Goal: Check status: Check status

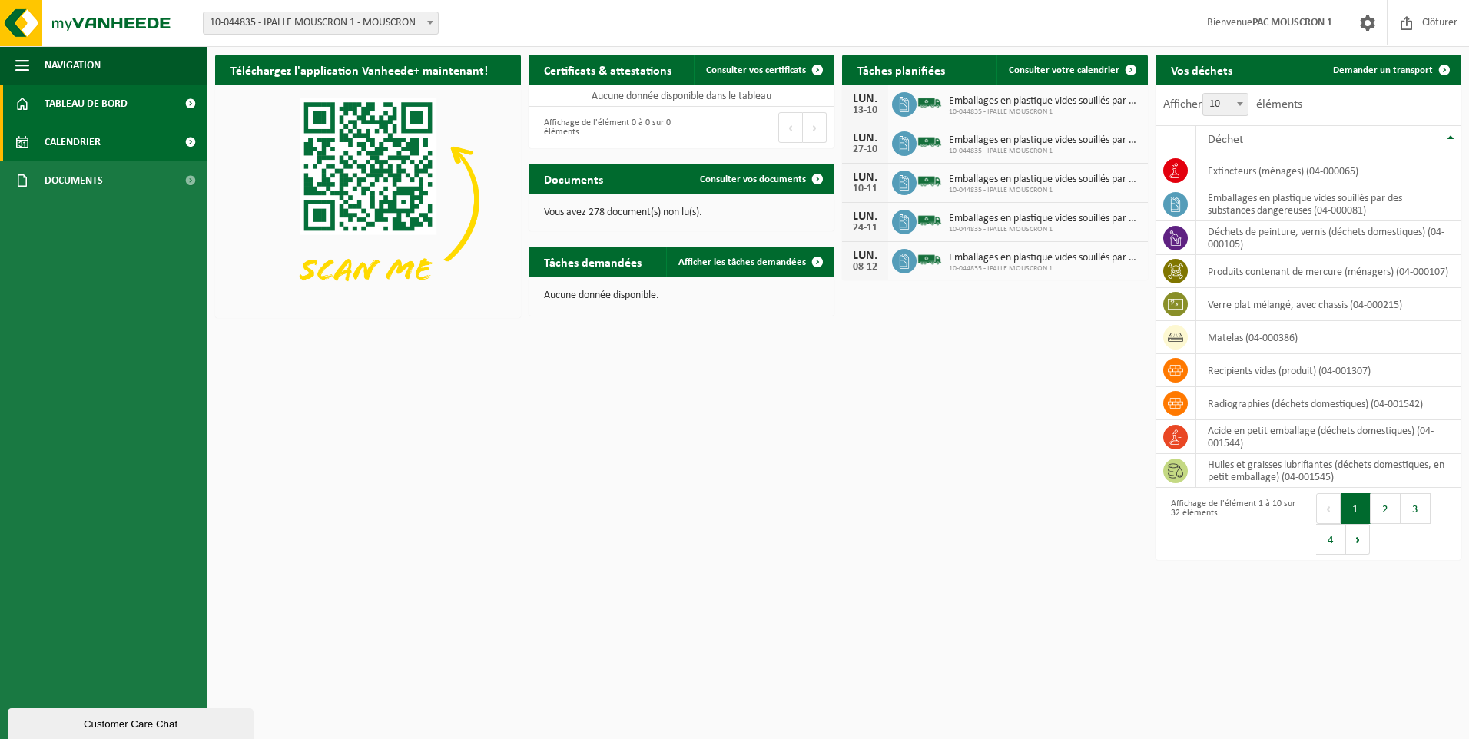
click at [63, 140] on span "Calendrier" at bounding box center [73, 142] width 56 height 38
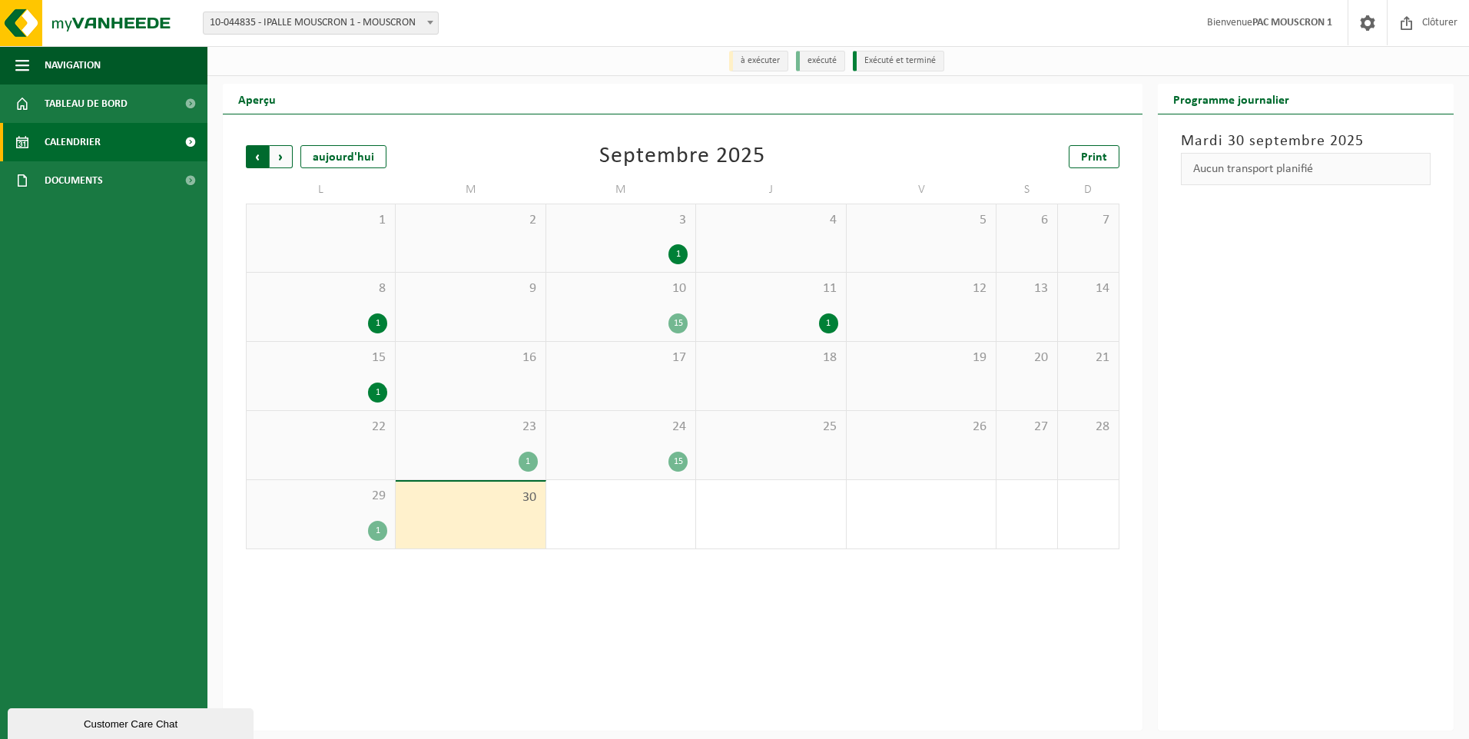
click at [283, 164] on span "Suivant" at bounding box center [281, 156] width 23 height 23
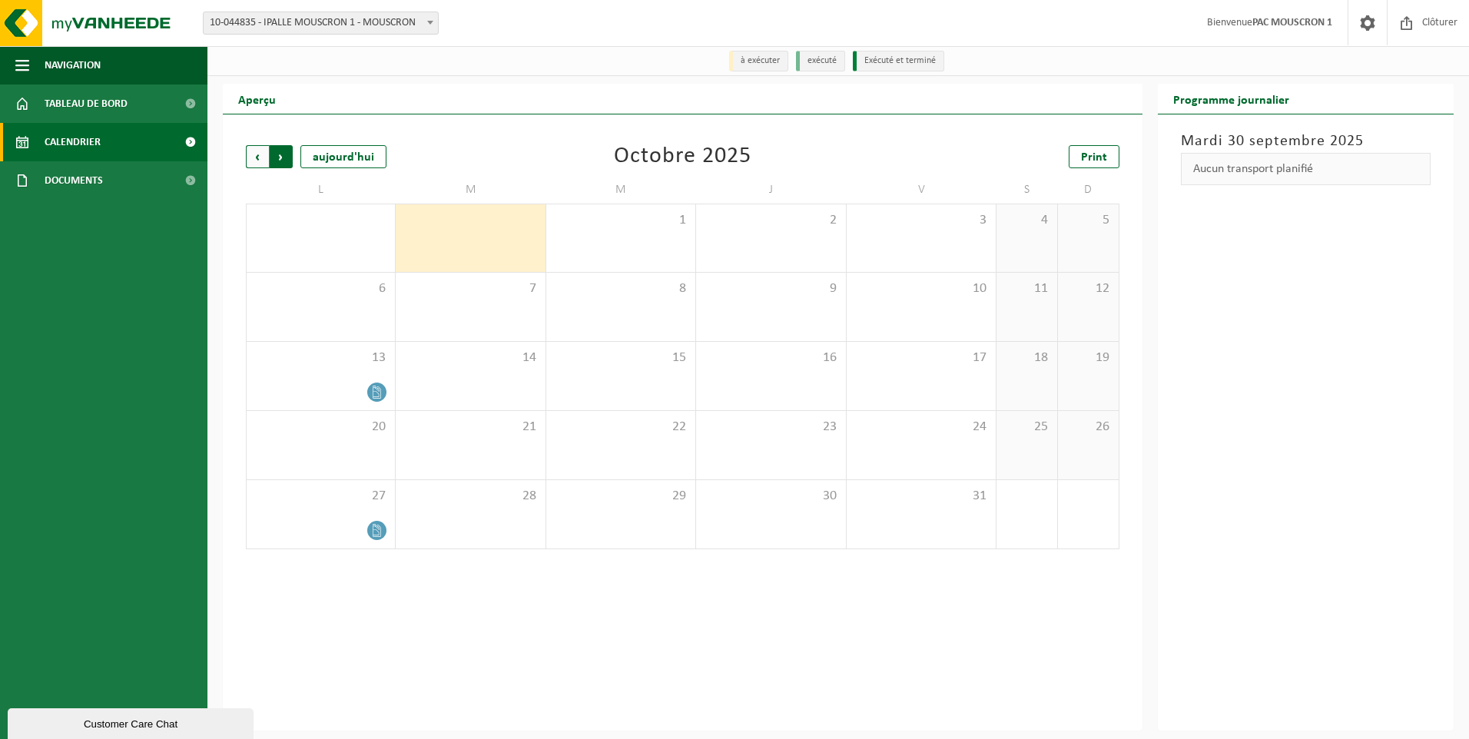
click at [257, 149] on span "Précédent" at bounding box center [257, 156] width 23 height 23
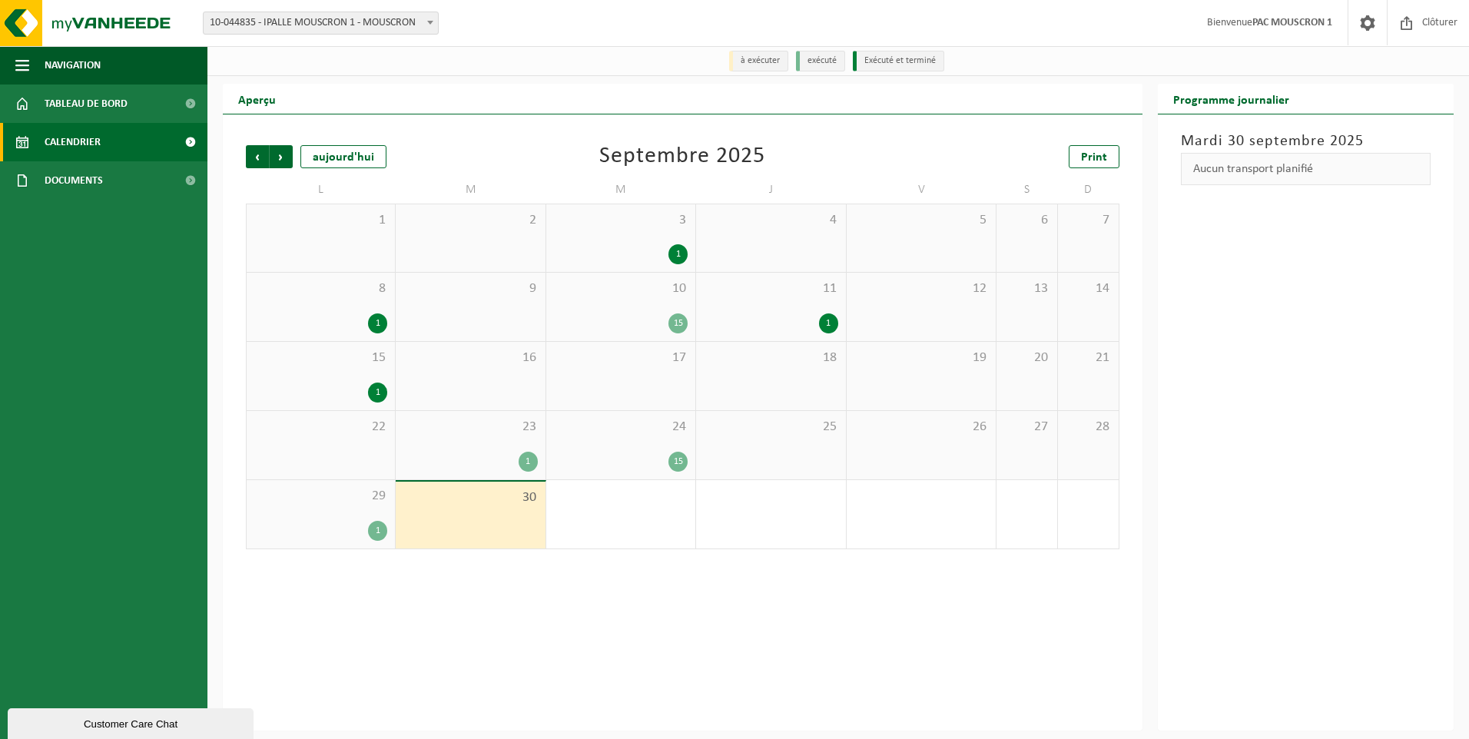
click at [380, 394] on div "1" at bounding box center [377, 393] width 19 height 20
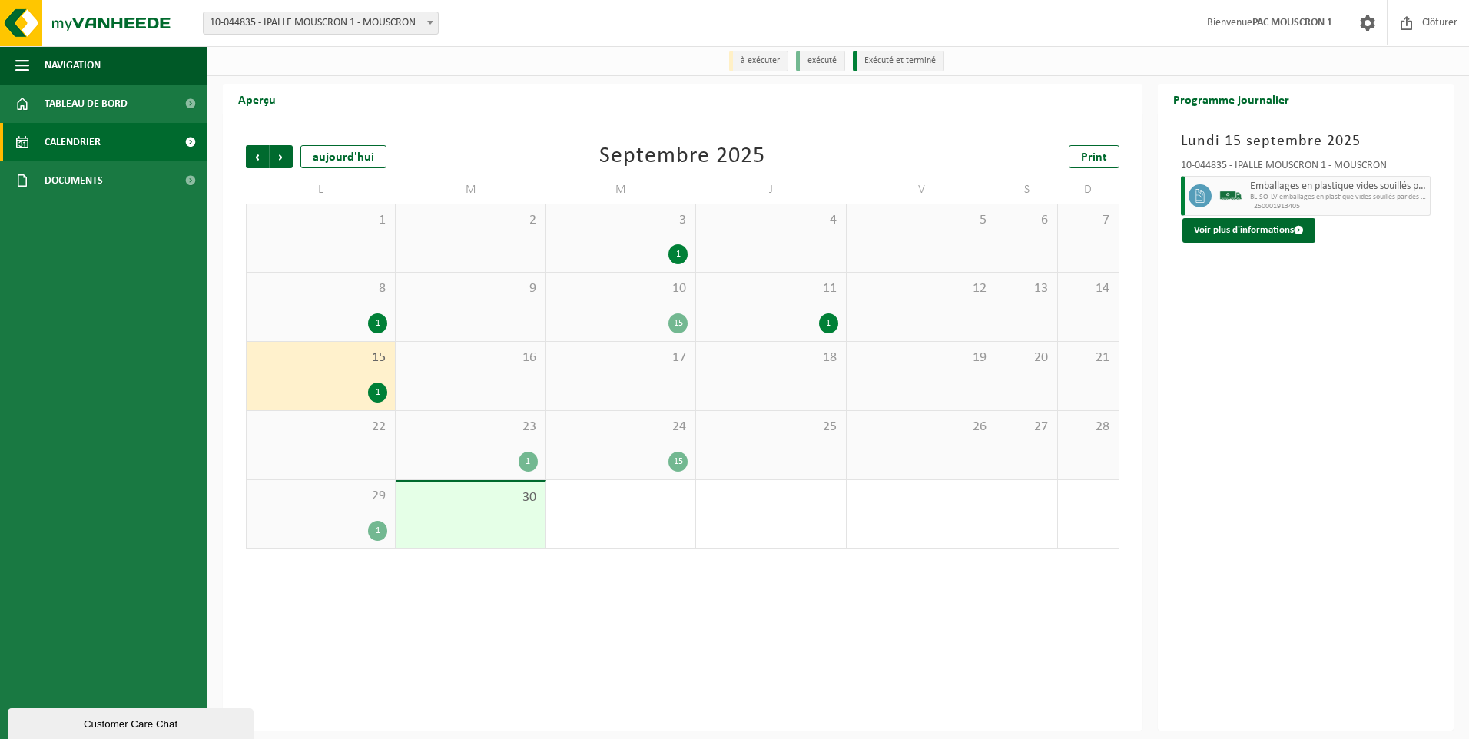
click at [360, 528] on div "1" at bounding box center [320, 531] width 133 height 20
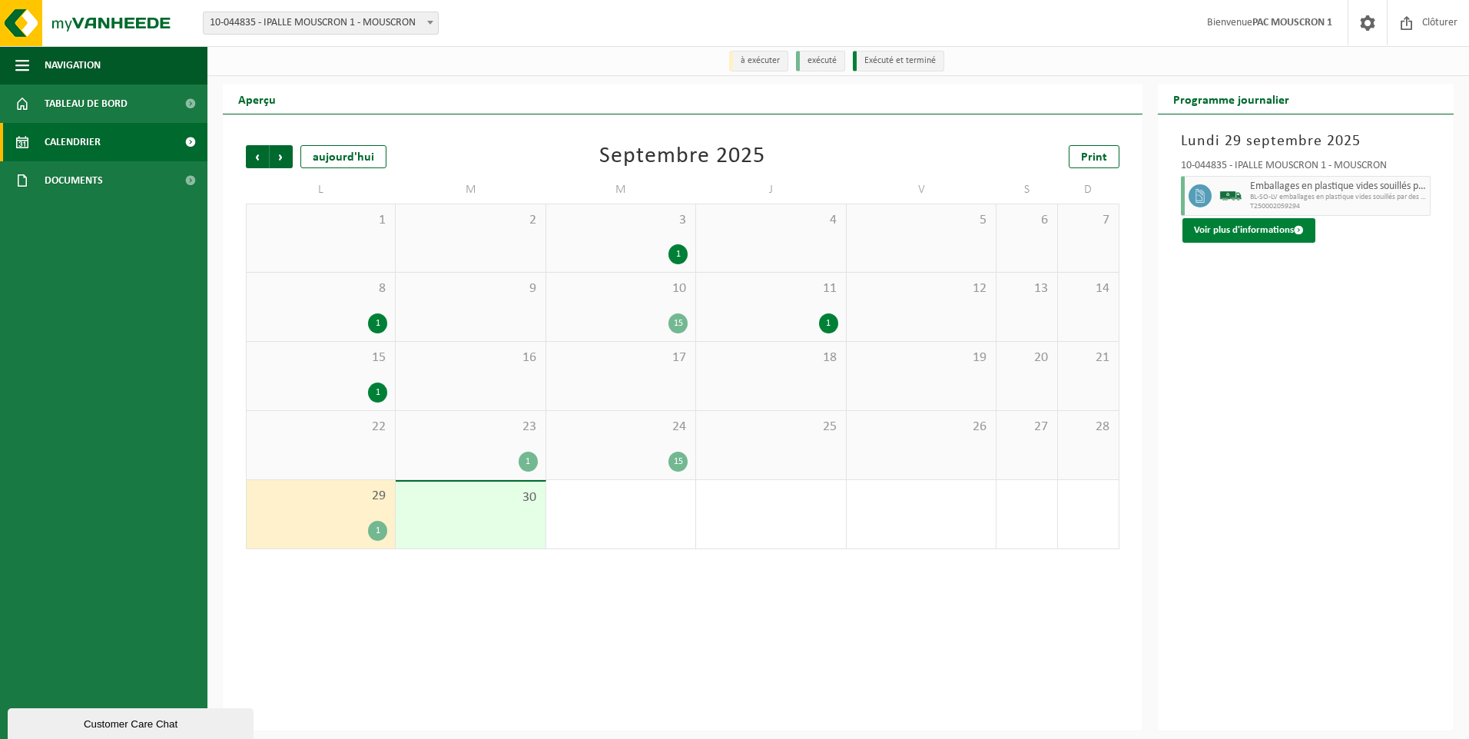
click at [1273, 227] on button "Voir plus d'informations" at bounding box center [1248, 230] width 133 height 25
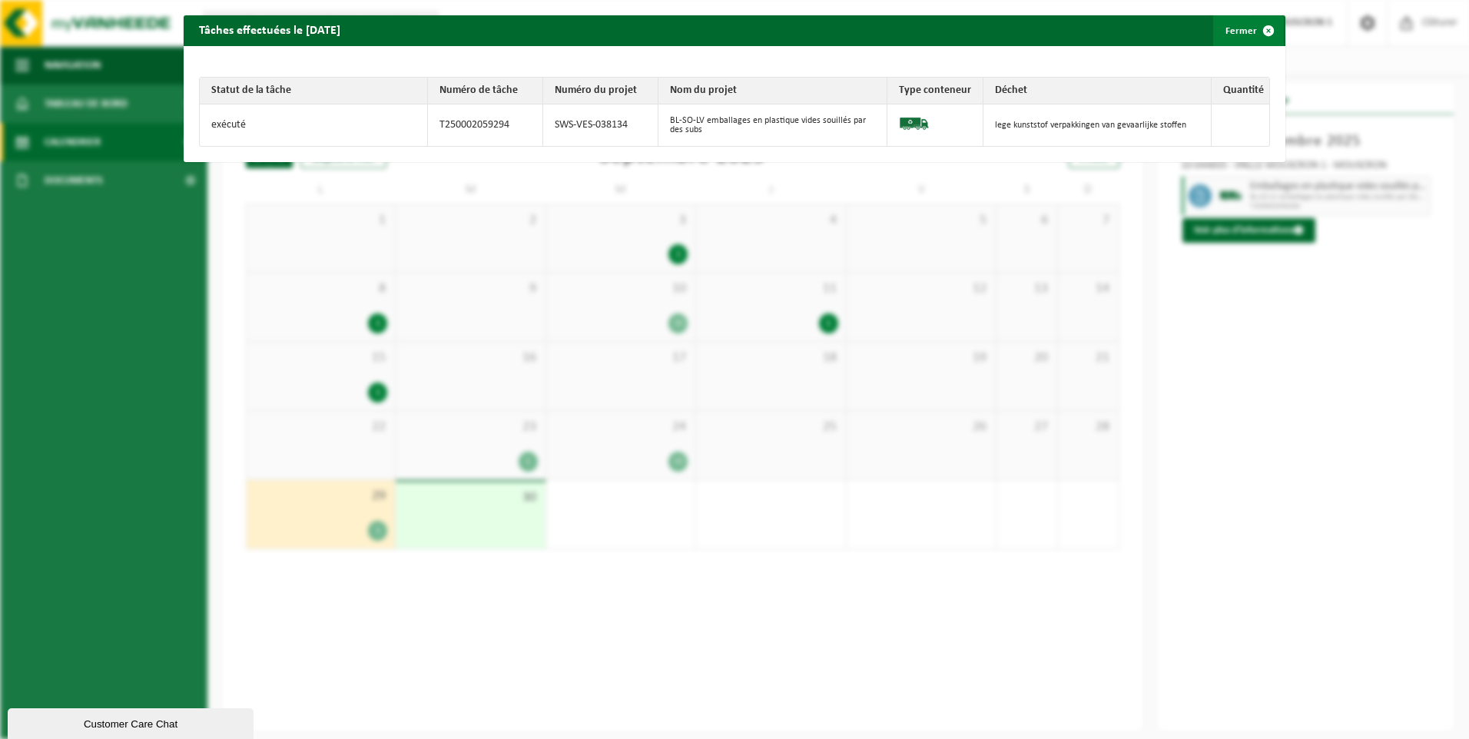
click at [1234, 38] on button "Fermer" at bounding box center [1248, 30] width 71 height 31
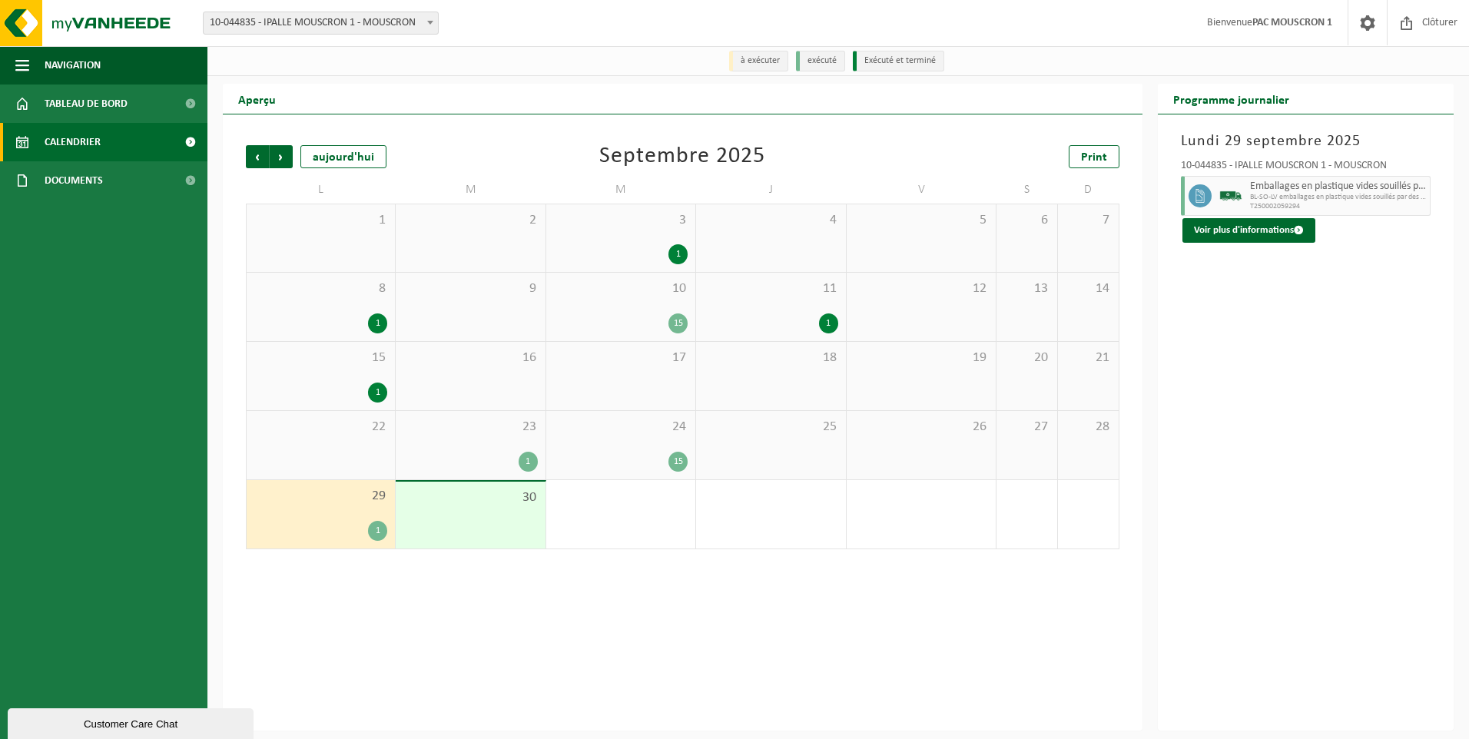
click at [680, 326] on div "15" at bounding box center [677, 323] width 19 height 20
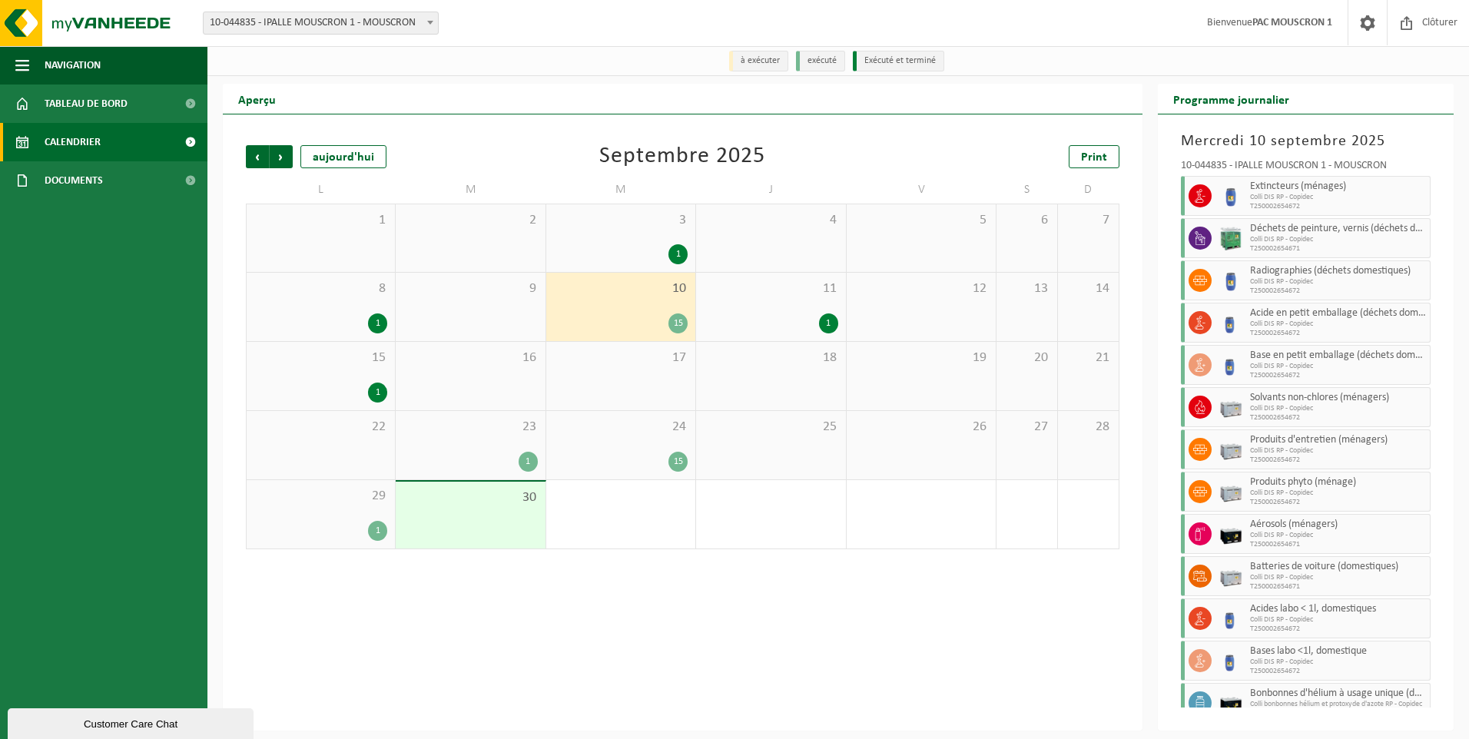
click at [375, 325] on div "1" at bounding box center [377, 323] width 19 height 20
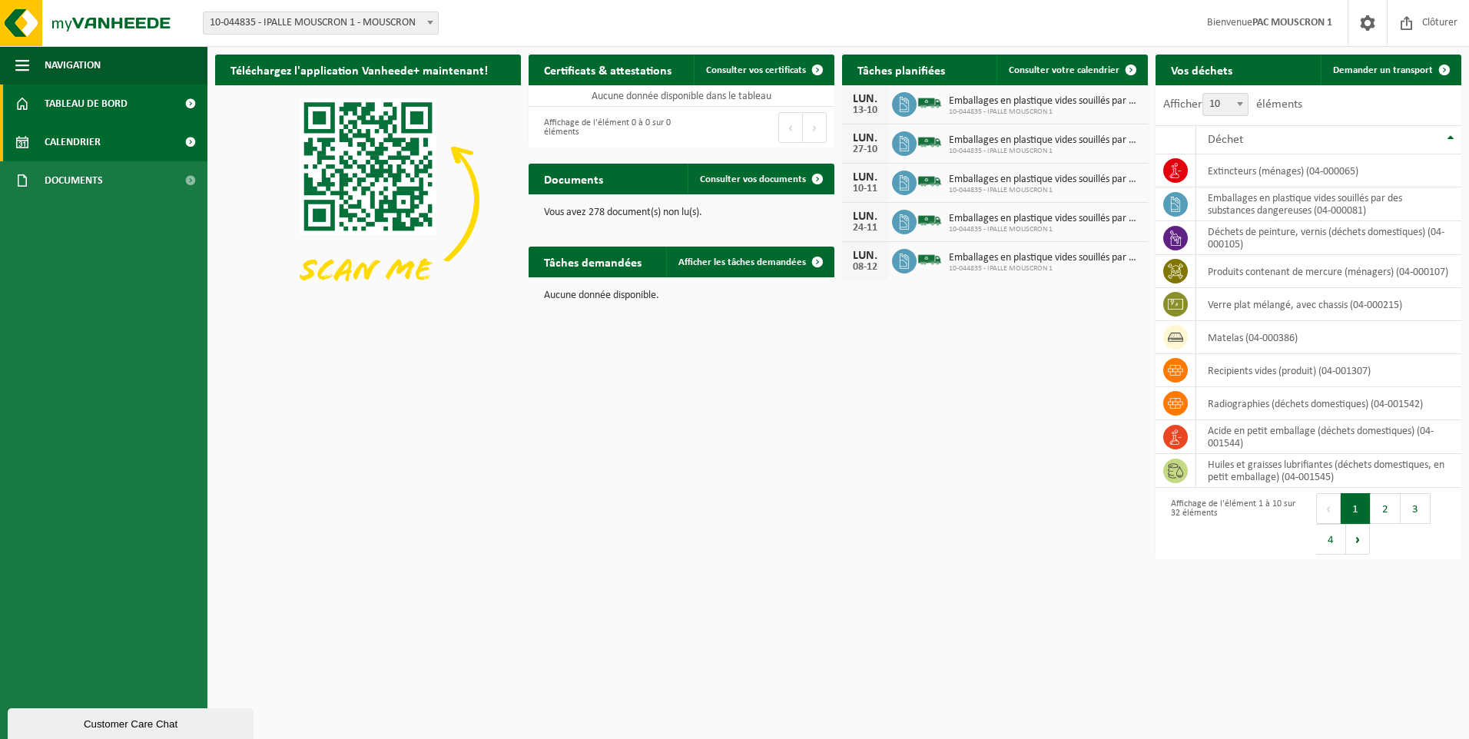
click at [112, 136] on link "Calendrier" at bounding box center [103, 142] width 207 height 38
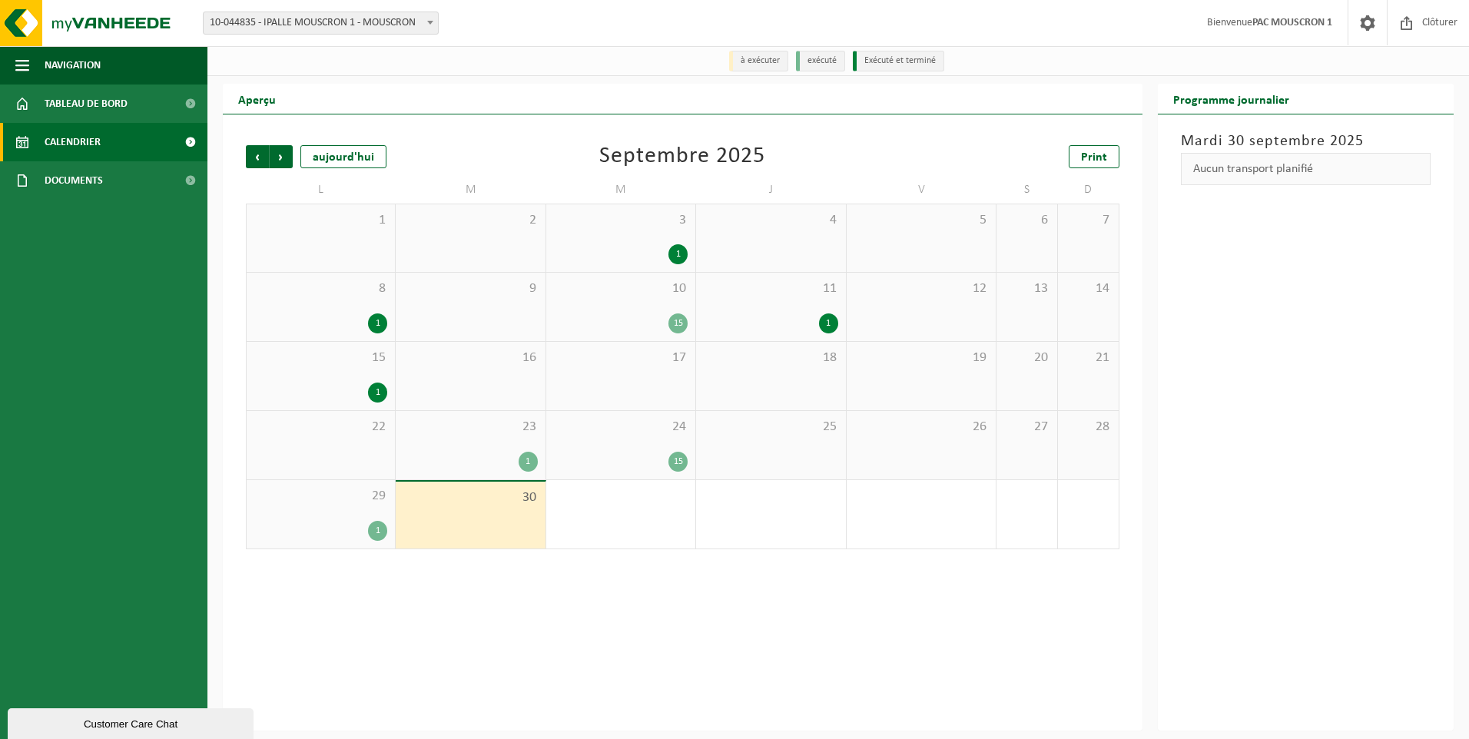
click at [375, 530] on div "1" at bounding box center [377, 531] width 19 height 20
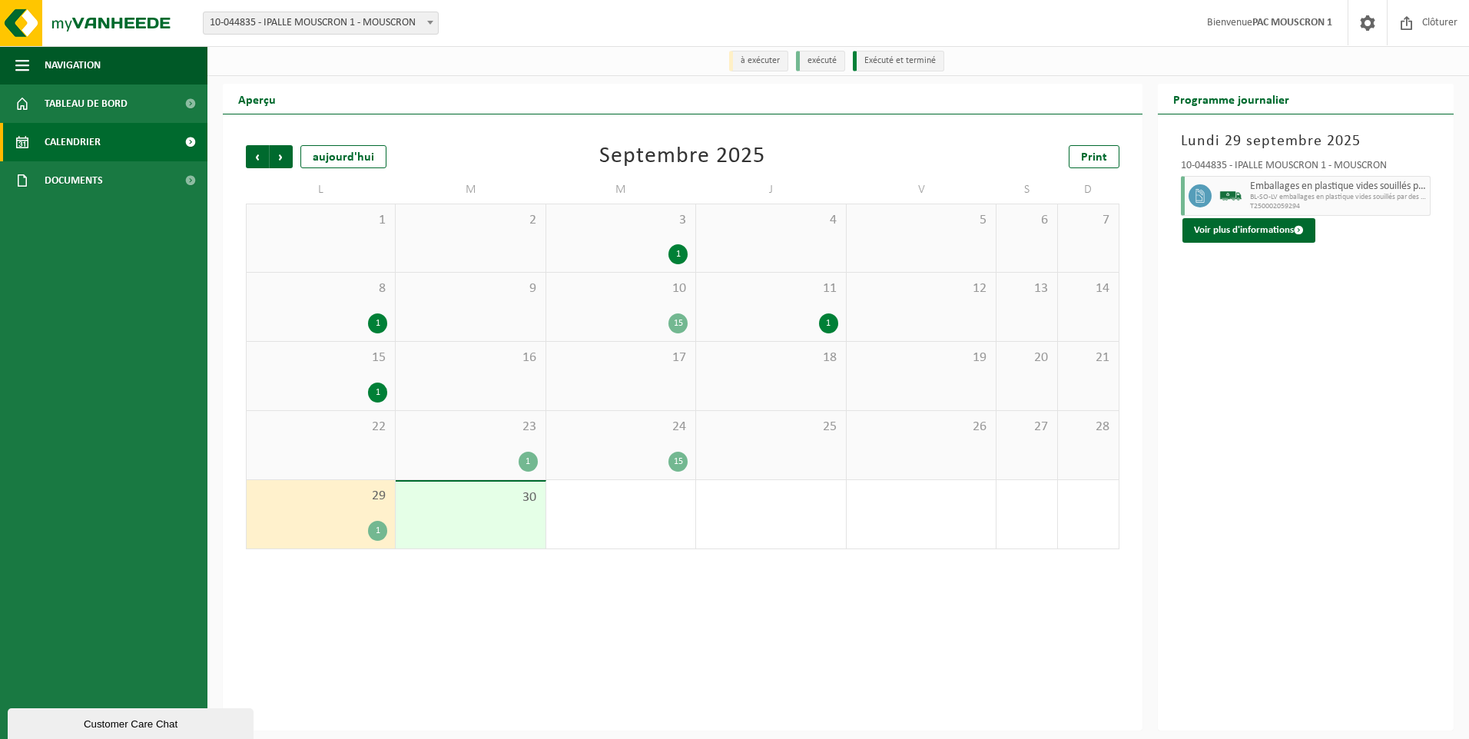
click at [679, 462] on div "15" at bounding box center [677, 462] width 19 height 20
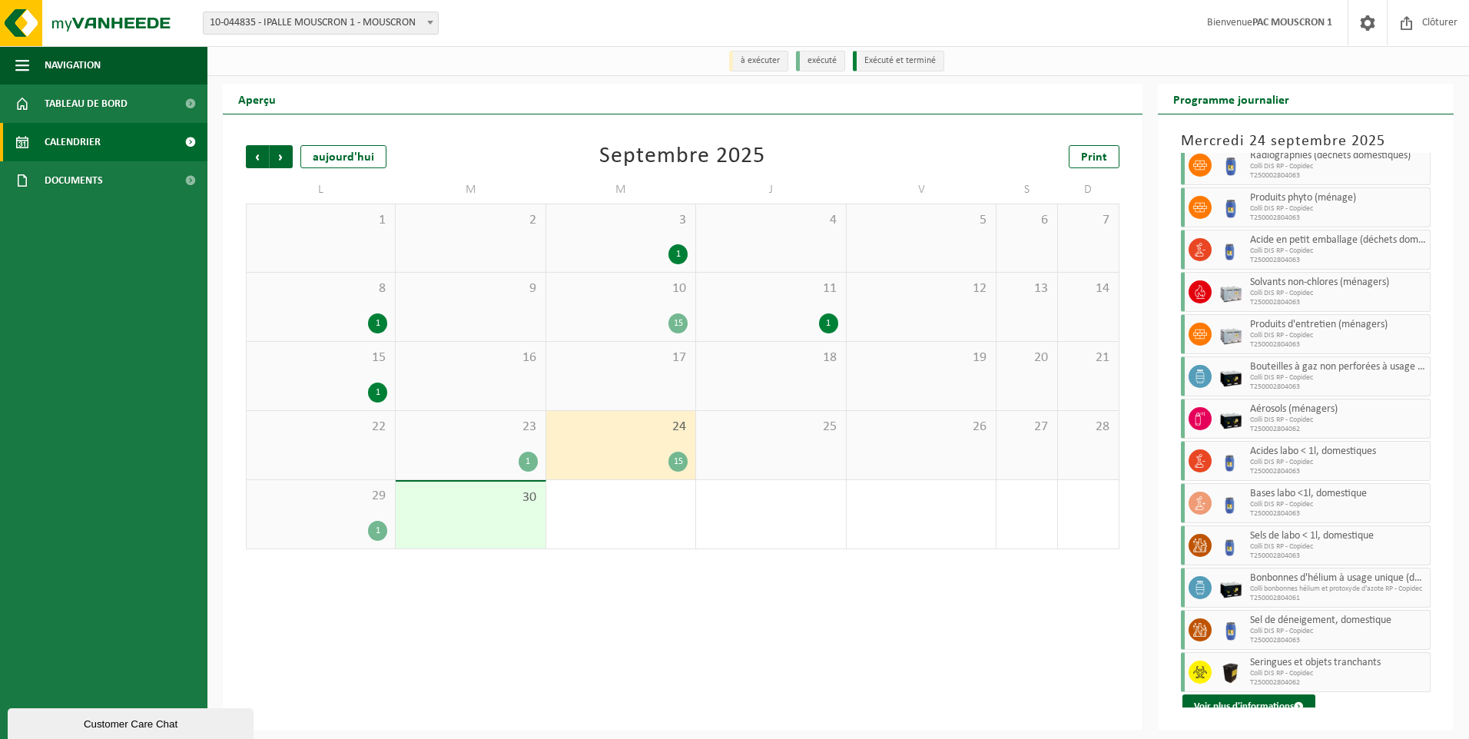
scroll to position [126, 0]
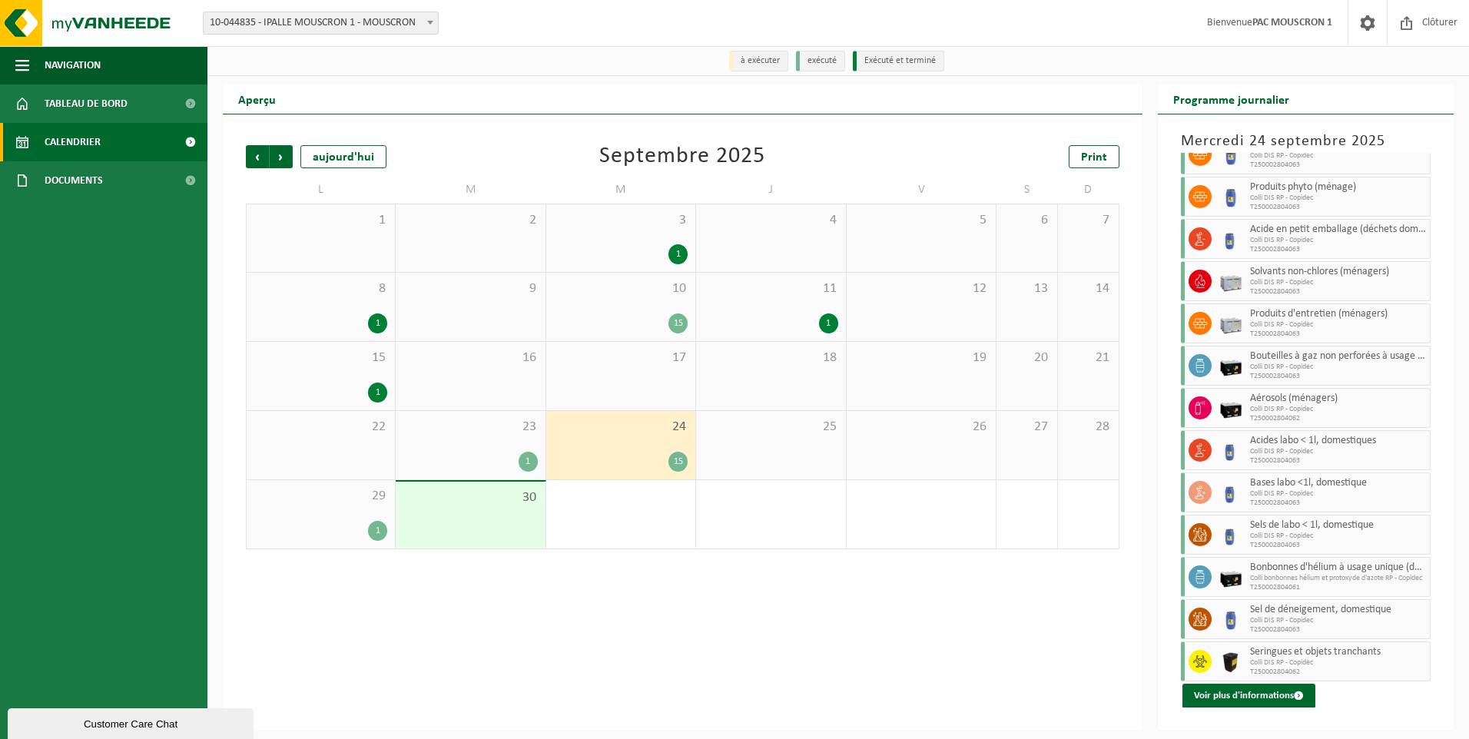
click at [373, 397] on div "1" at bounding box center [377, 393] width 19 height 20
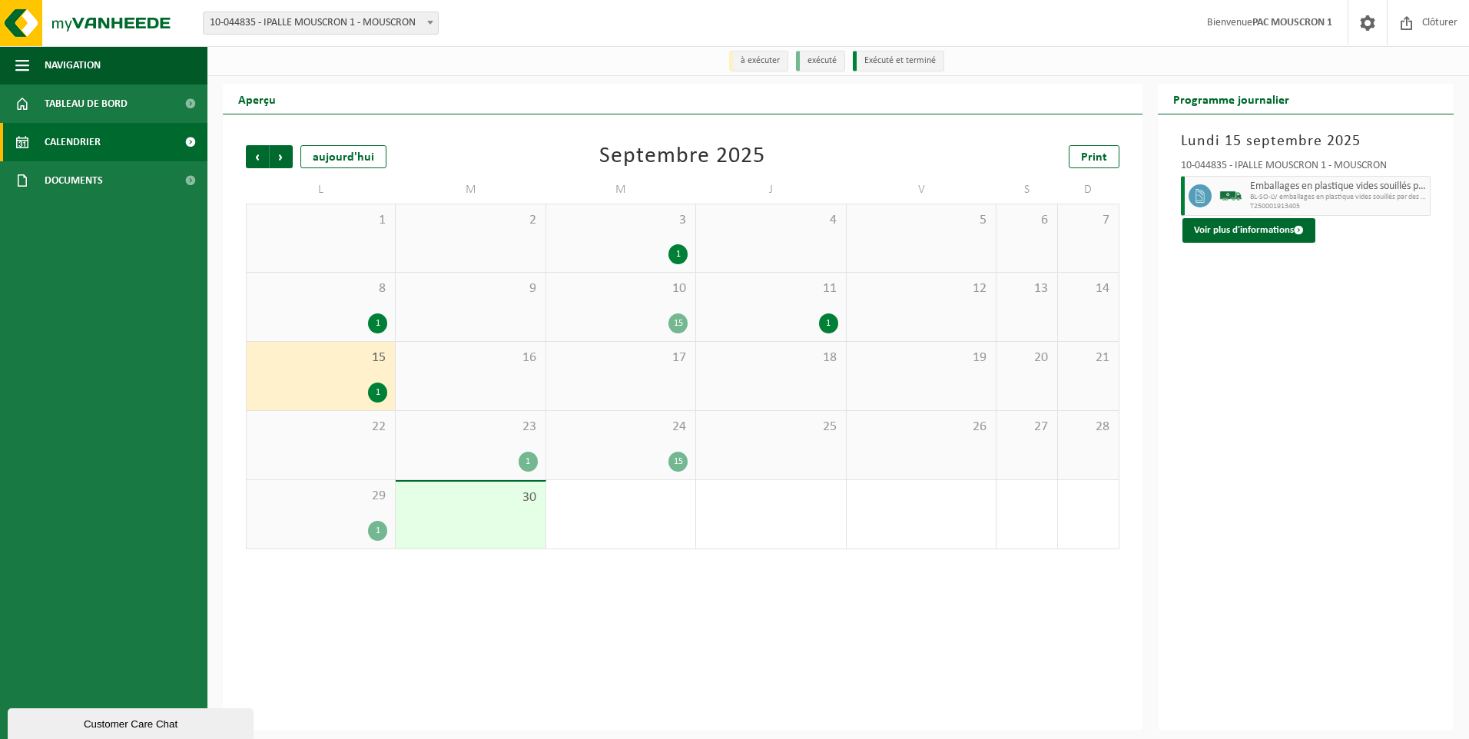
click at [678, 322] on div "15" at bounding box center [677, 323] width 19 height 20
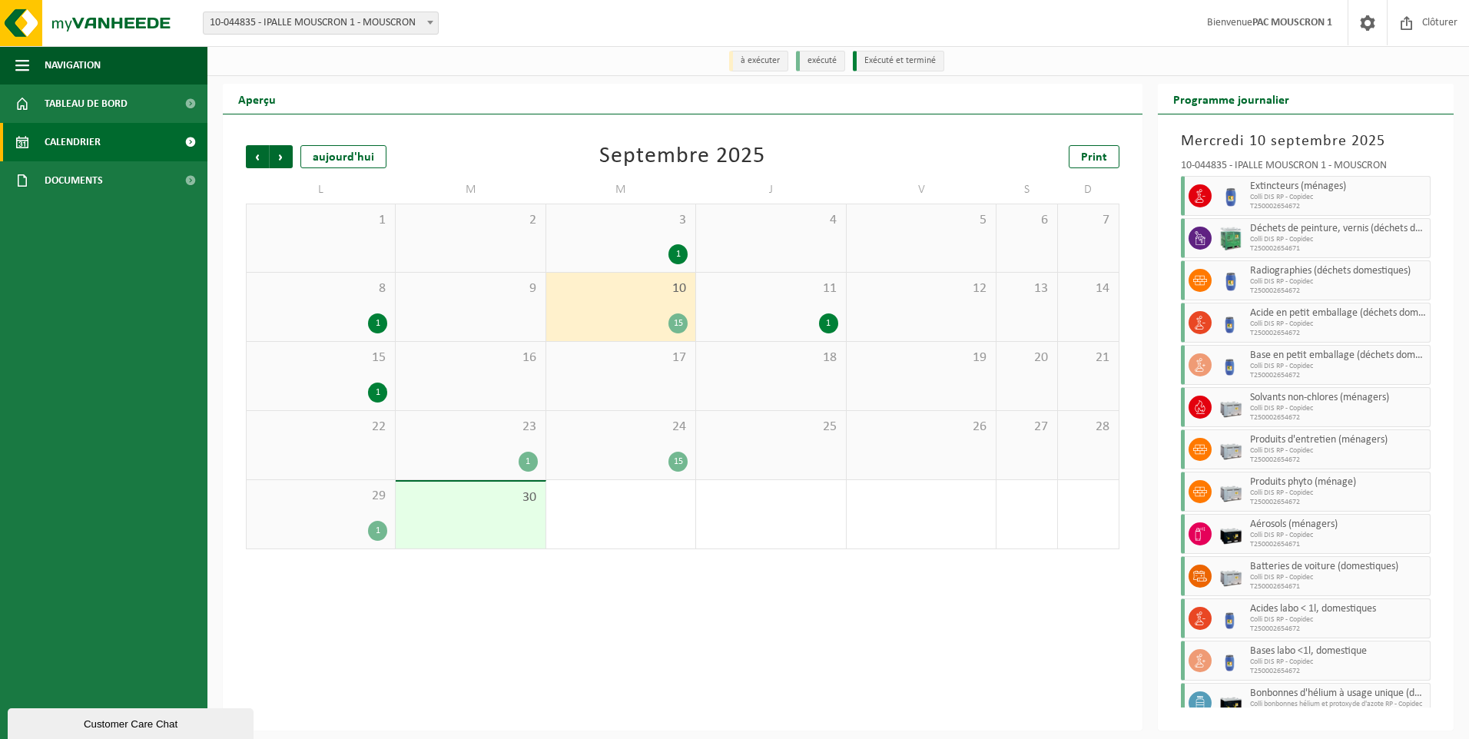
click at [676, 259] on div "1" at bounding box center [677, 254] width 19 height 20
